Goal: Task Accomplishment & Management: Manage account settings

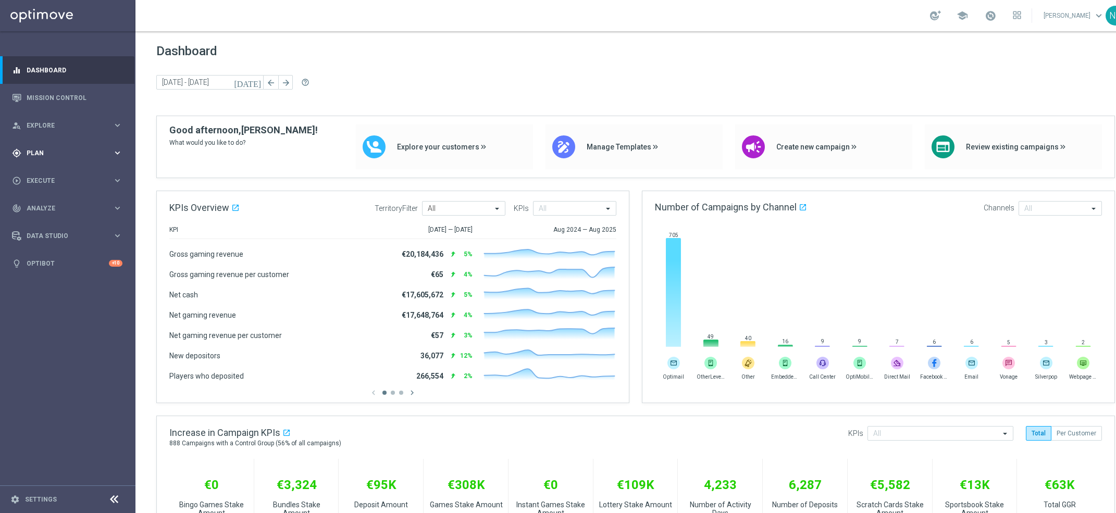
click at [70, 149] on div "gps_fixed Plan" at bounding box center [62, 153] width 101 height 9
click at [68, 168] on div "Target Groups" at bounding box center [80, 175] width 107 height 16
click at [91, 171] on link "Target Groups" at bounding box center [67, 174] width 81 height 8
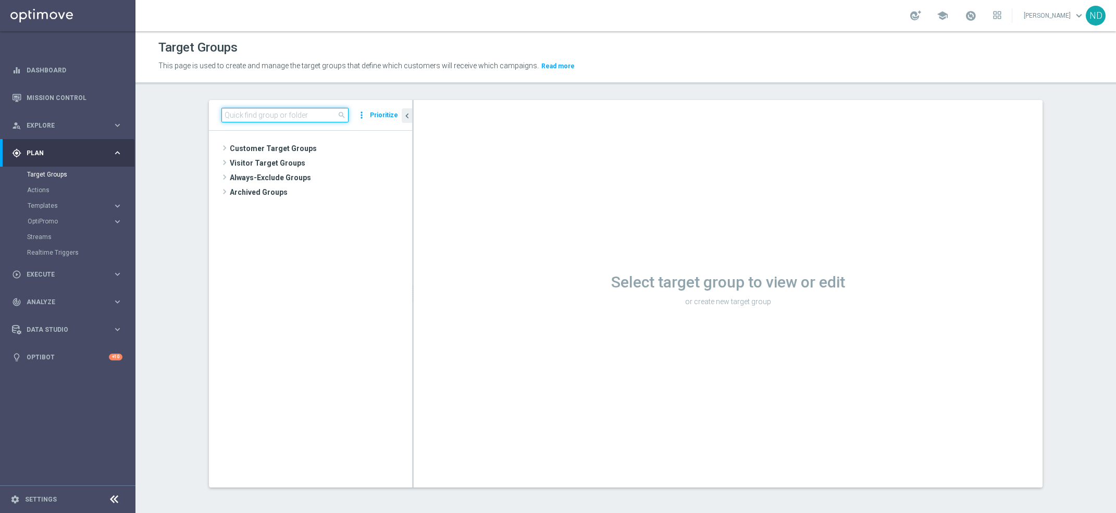
click at [266, 115] on input at bounding box center [284, 115] width 127 height 15
paste input "BR_LOT__LOTTOCASHBACK_XSELL"
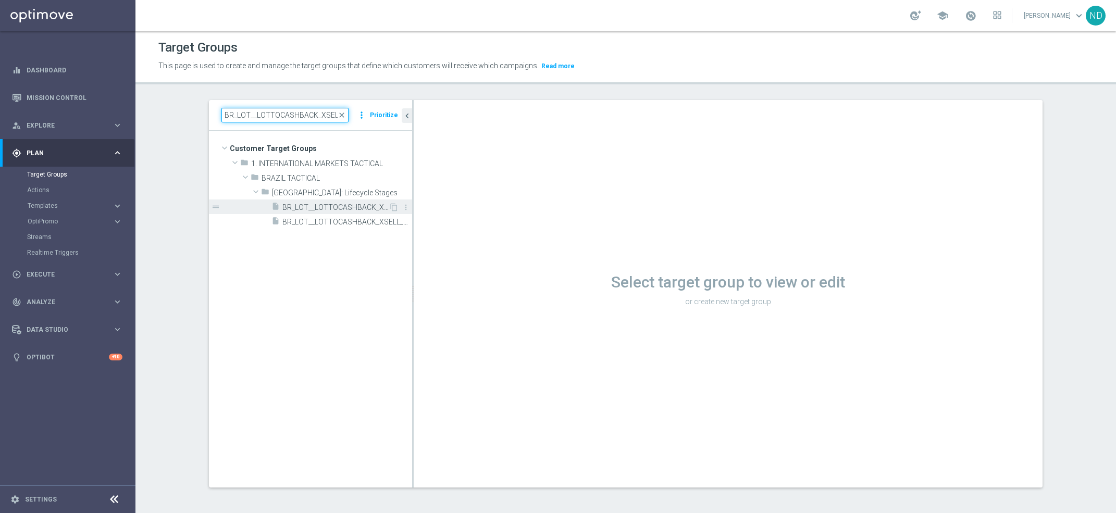
type input "BR_LOT__LOTTOCASHBACK_XSELL"
click at [343, 211] on span "BR_LOT__LOTTOCASHBACK_XSELL" at bounding box center [335, 207] width 106 height 9
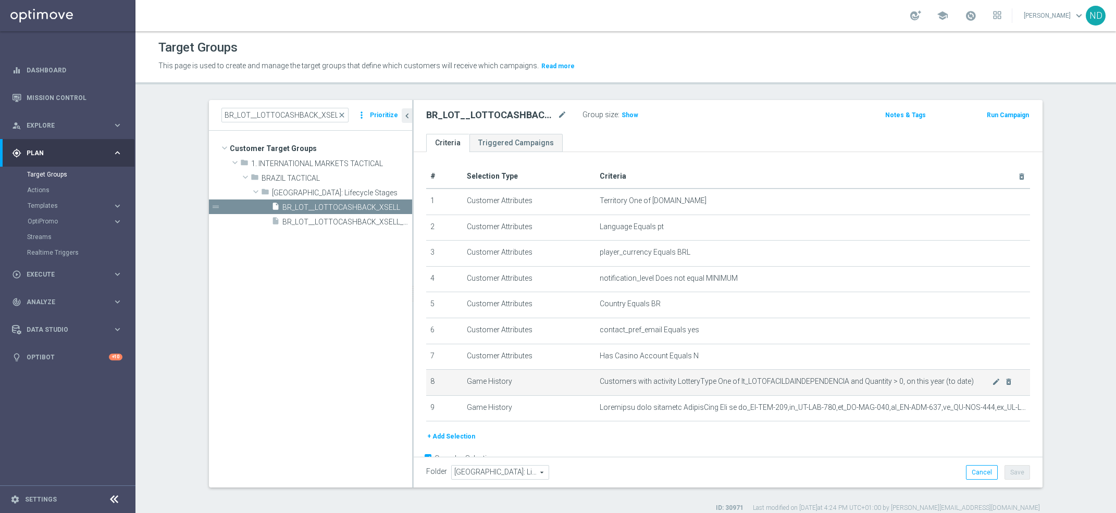
scroll to position [23, 0]
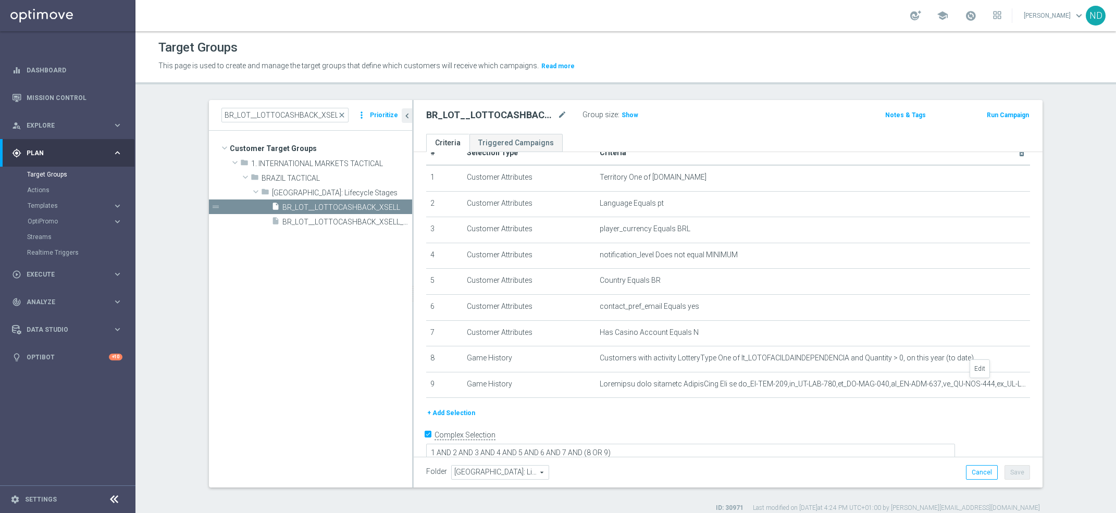
click at [0, 0] on icon "mode_edit" at bounding box center [0, 0] width 0 height 0
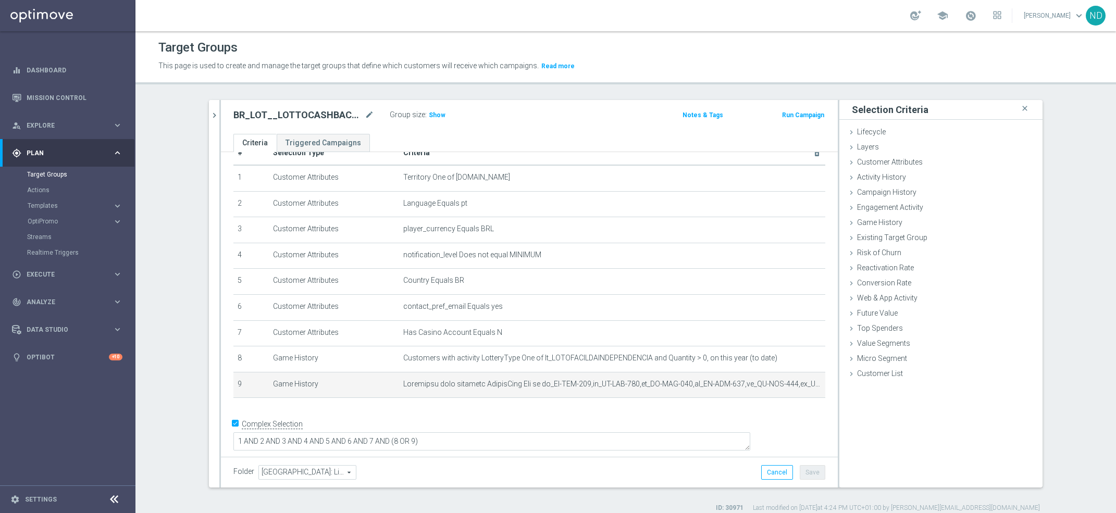
scroll to position [13, 0]
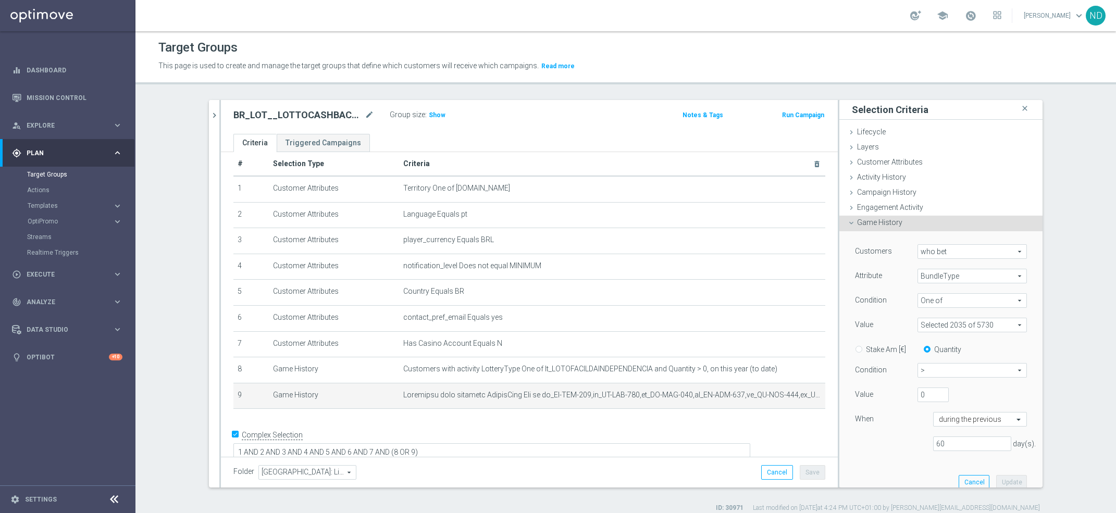
click at [1004, 323] on span at bounding box center [972, 325] width 108 height 14
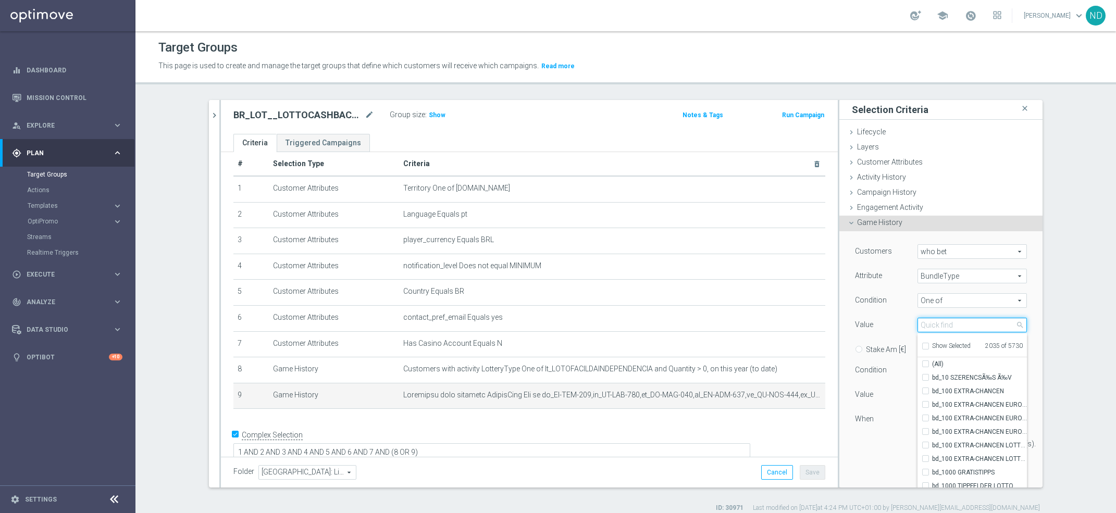
click at [945, 328] on input "search" at bounding box center [972, 325] width 109 height 15
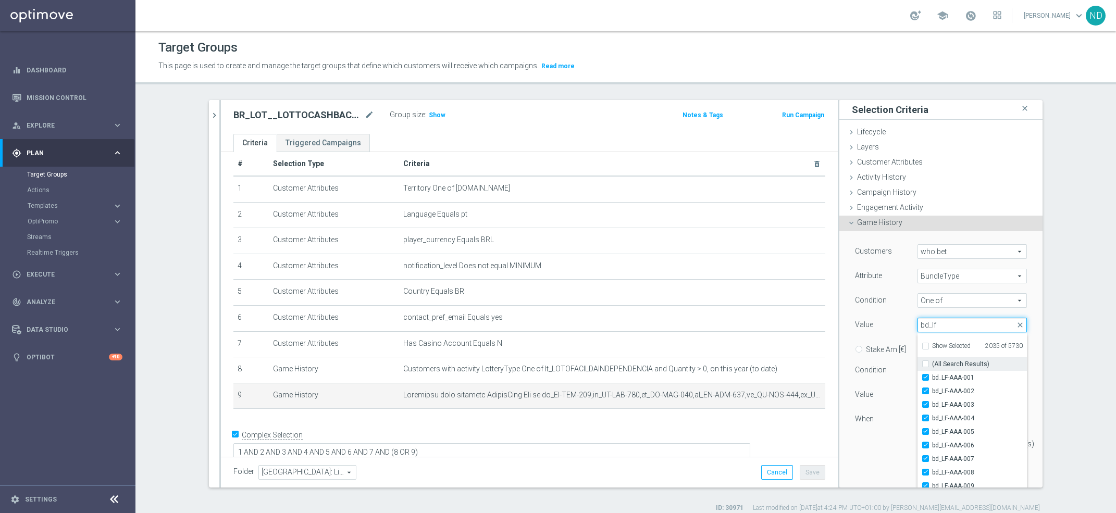
type input "bd_lf"
click at [925, 364] on input "(All Search Results)" at bounding box center [928, 364] width 7 height 7
checkbox input "true"
type input "Selected 2747 of 5730"
click at [885, 328] on div "Value" at bounding box center [878, 326] width 63 height 17
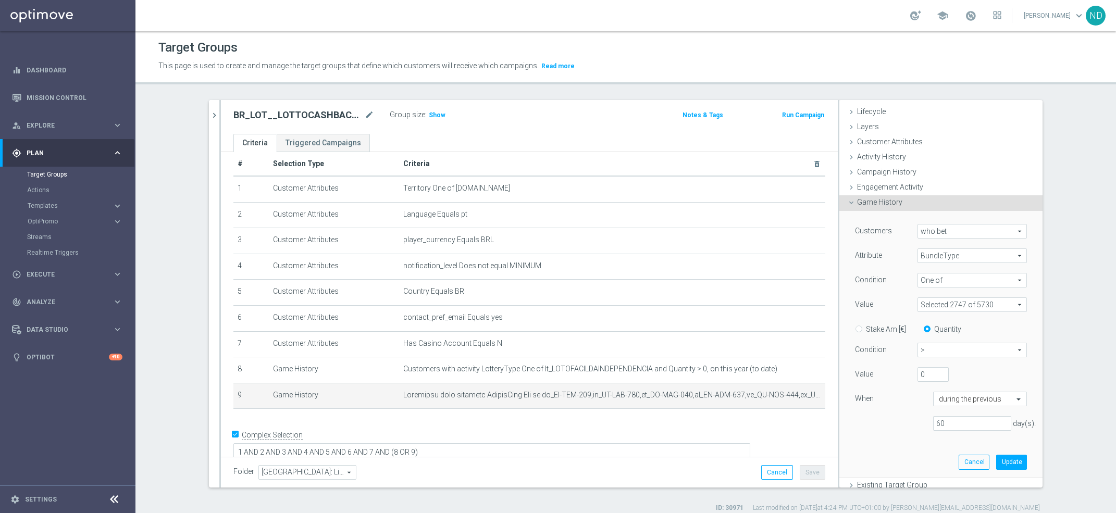
scroll to position [22, 0]
click at [997, 461] on button "Update" at bounding box center [1011, 460] width 31 height 15
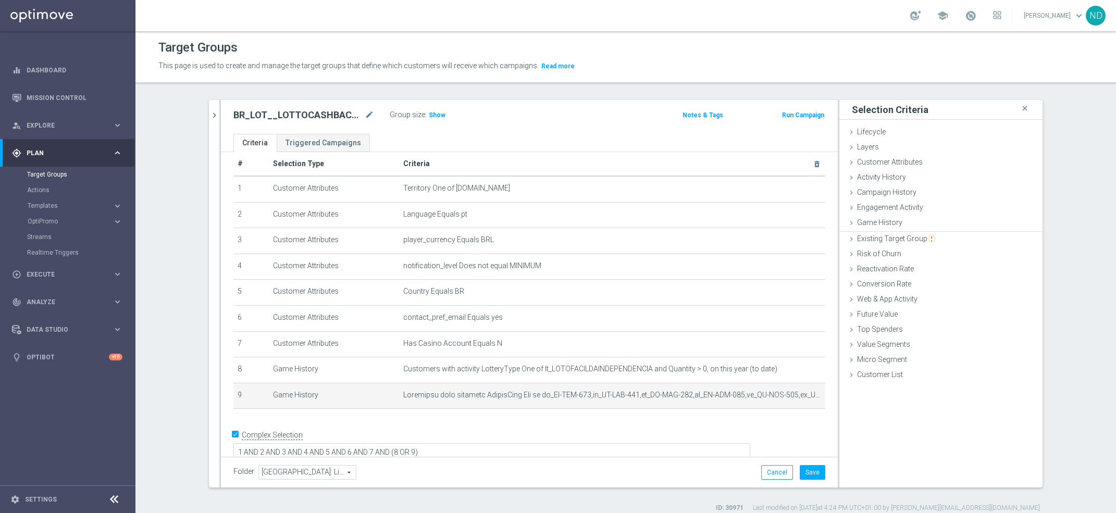
scroll to position [0, 0]
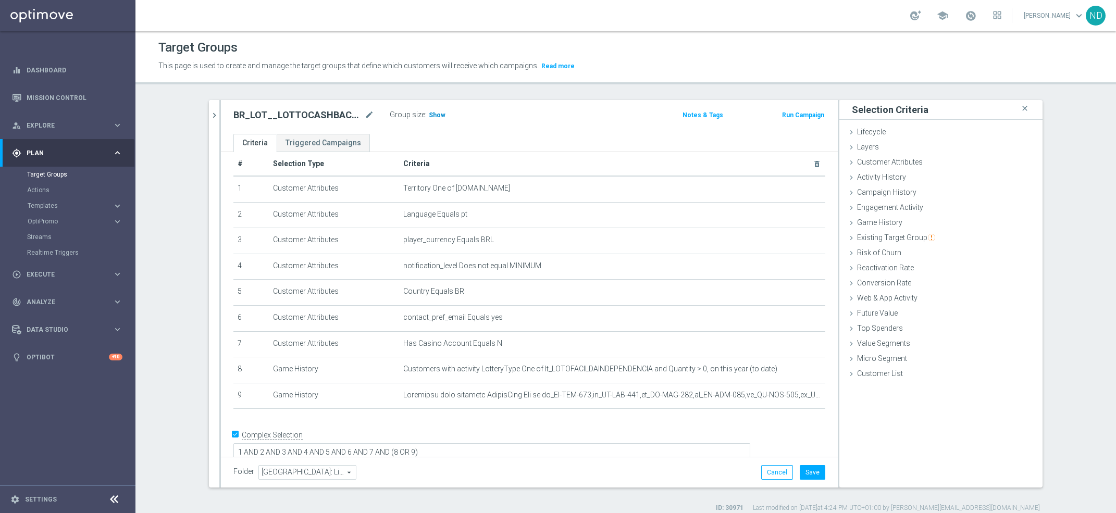
click at [431, 112] on span "Show" at bounding box center [437, 115] width 17 height 7
click at [812, 469] on button "Save" at bounding box center [813, 472] width 26 height 15
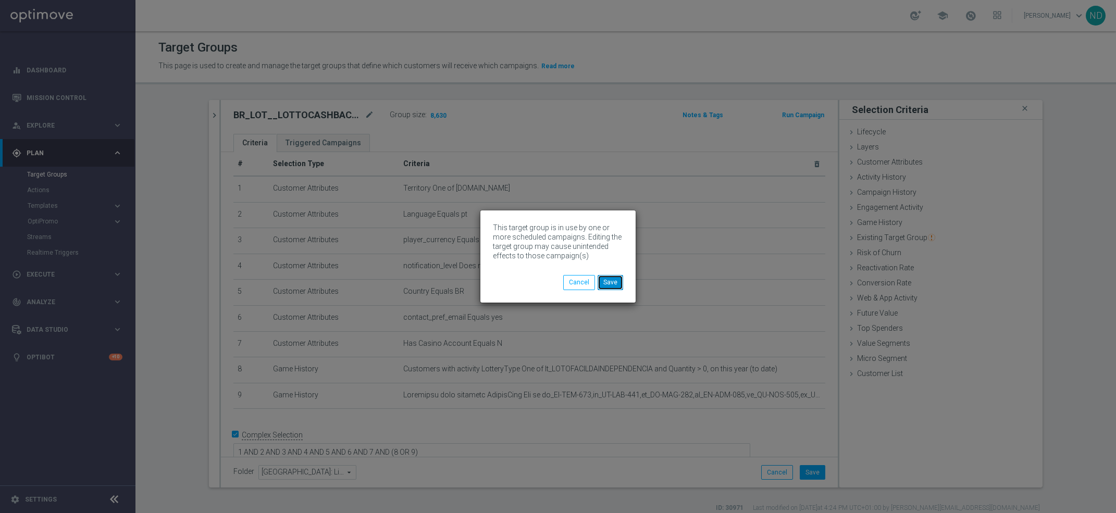
click at [611, 286] on button "Save" at bounding box center [611, 282] width 26 height 15
